Goal: Information Seeking & Learning: Check status

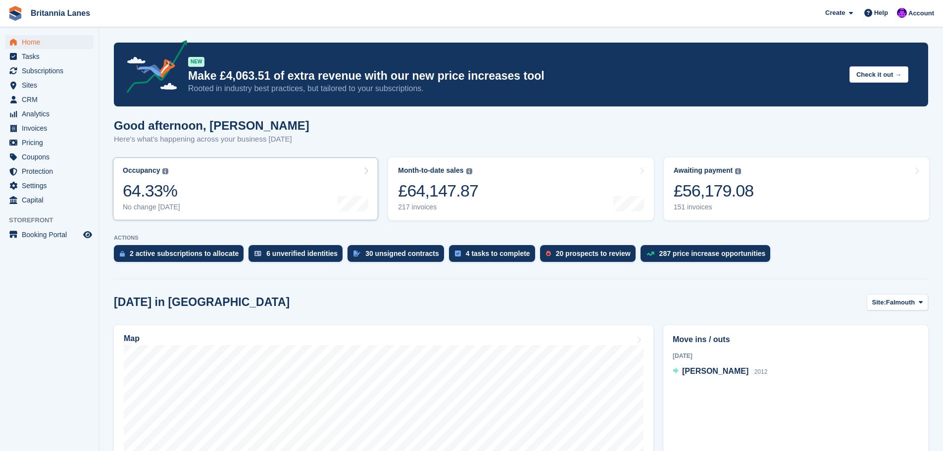
click at [195, 191] on link "Occupancy The percentage of all currently allocated units in terms of area. Inc…" at bounding box center [245, 188] width 265 height 63
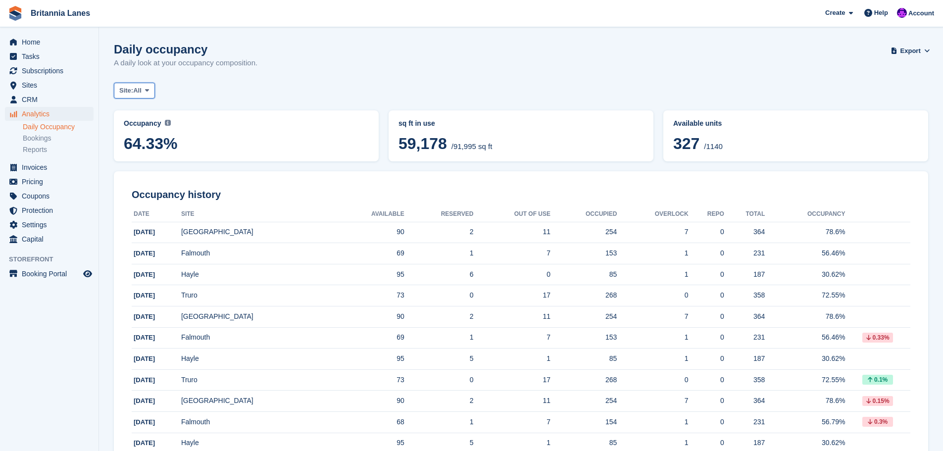
click at [138, 91] on span "All" at bounding box center [137, 91] width 8 height 10
click at [34, 117] on span "Analytics" at bounding box center [51, 114] width 59 height 14
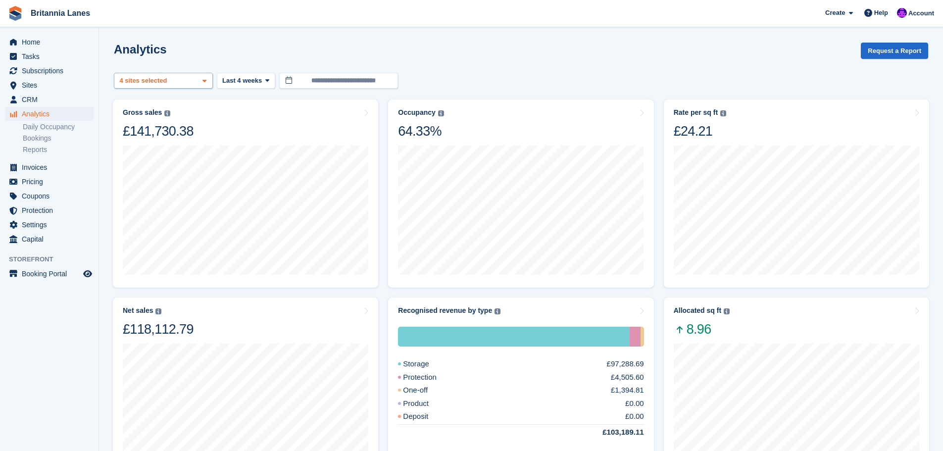
click at [193, 82] on div "Truro 2 sites selected 3 sites selected 4 sites selected" at bounding box center [163, 81] width 99 height 16
click at [177, 106] on button "Clear" at bounding box center [186, 107] width 30 height 16
select select
click at [249, 82] on span "Last 4 weeks" at bounding box center [242, 81] width 40 height 10
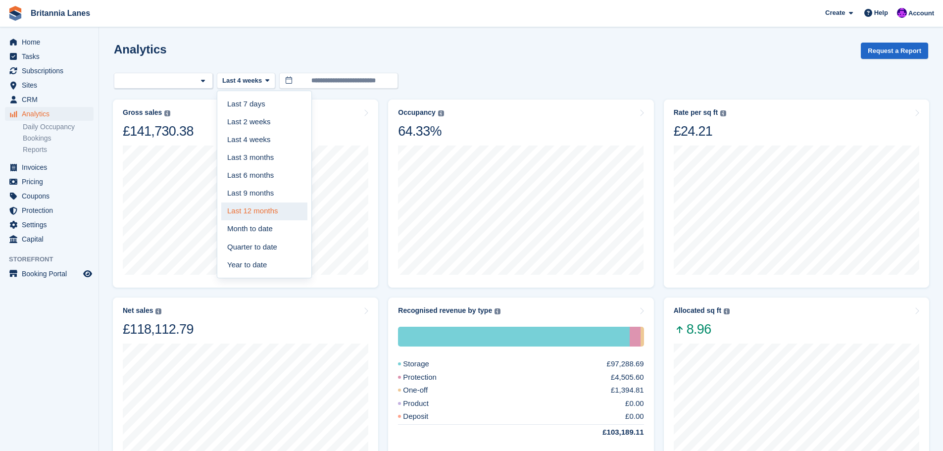
click at [249, 216] on link "Last 12 months" at bounding box center [264, 211] width 86 height 18
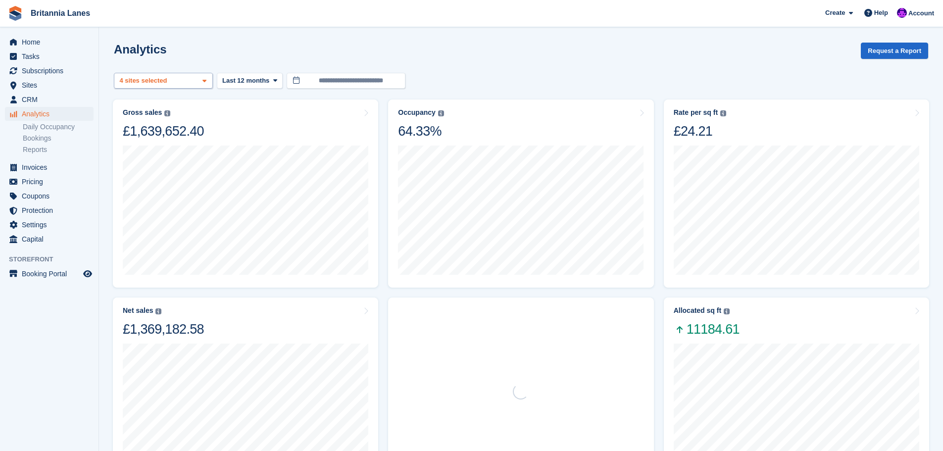
click at [166, 84] on div "4 sites selected" at bounding box center [144, 81] width 53 height 10
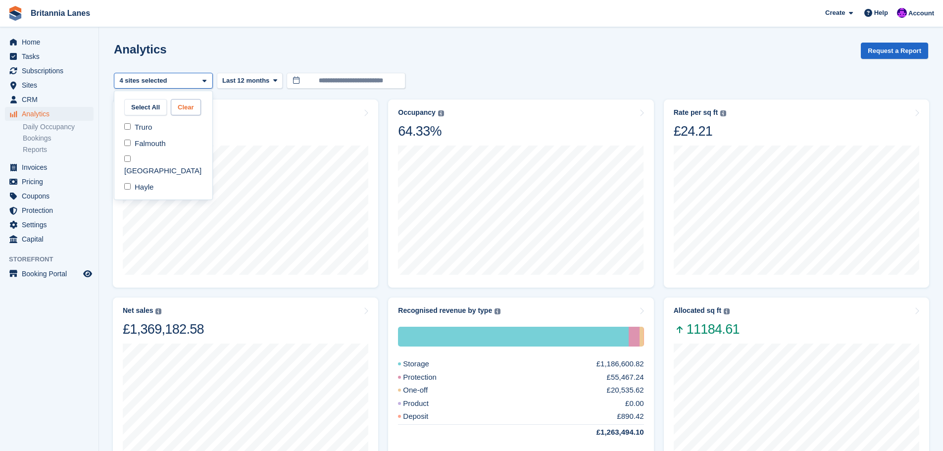
click at [184, 107] on button "Clear" at bounding box center [186, 107] width 30 height 16
click at [142, 147] on div "Falmouth" at bounding box center [163, 143] width 90 height 16
select select "***"
